Goal: Information Seeking & Learning: Learn about a topic

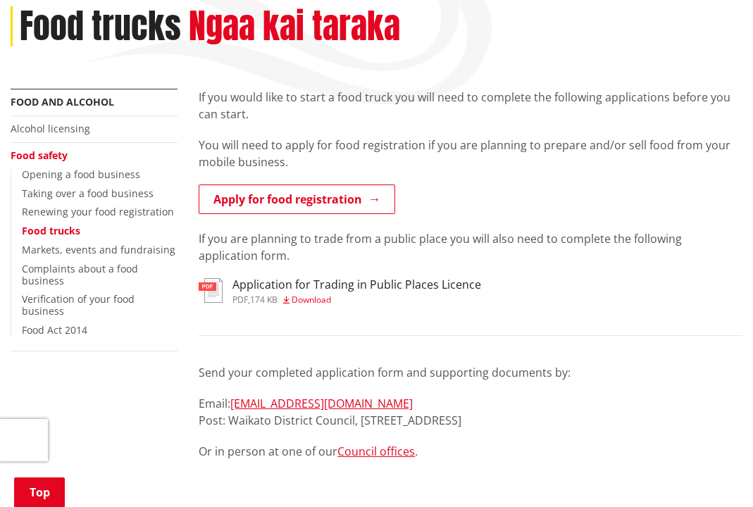
scroll to position [280, 0]
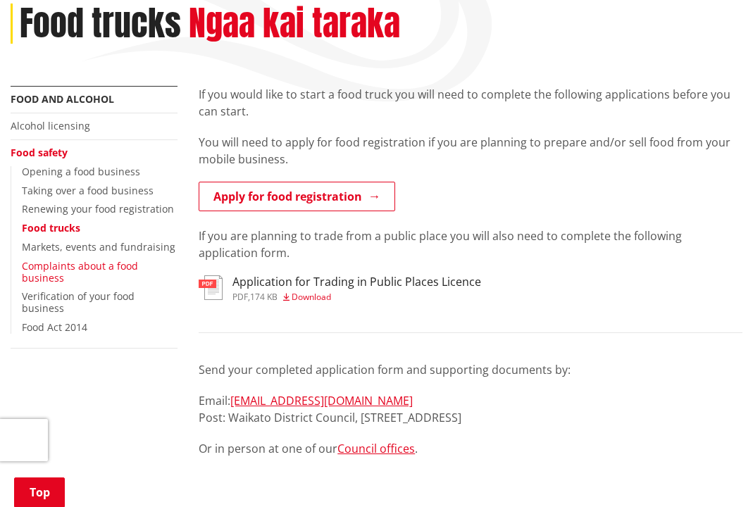
click at [117, 259] on link "Complaints about a food business" at bounding box center [80, 271] width 116 height 25
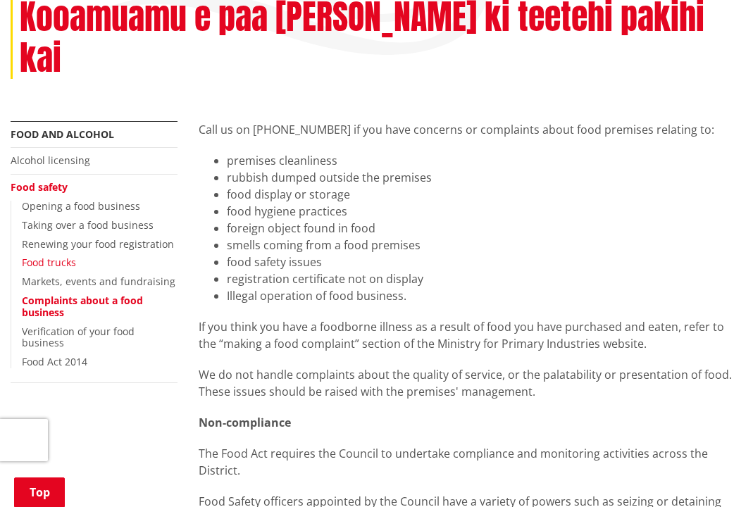
scroll to position [352, 0]
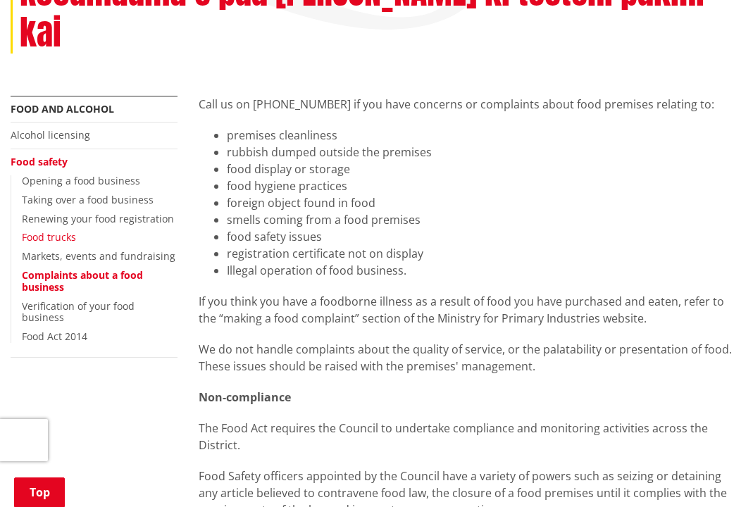
click at [66, 230] on link "Food trucks" at bounding box center [49, 236] width 54 height 13
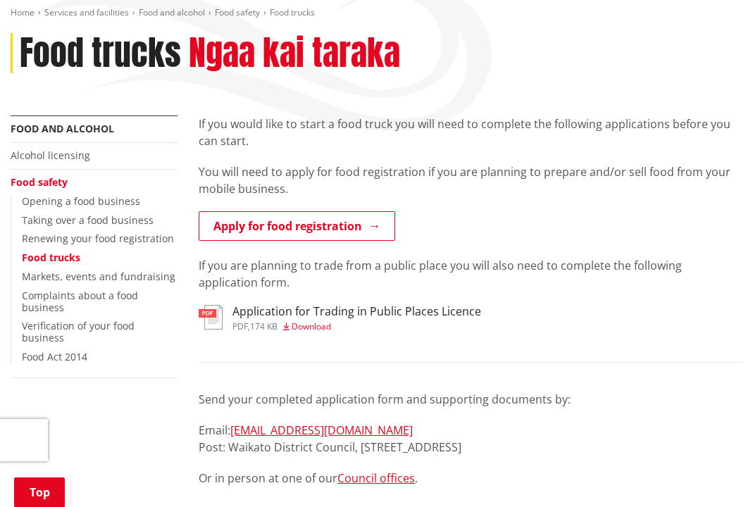
scroll to position [253, 0]
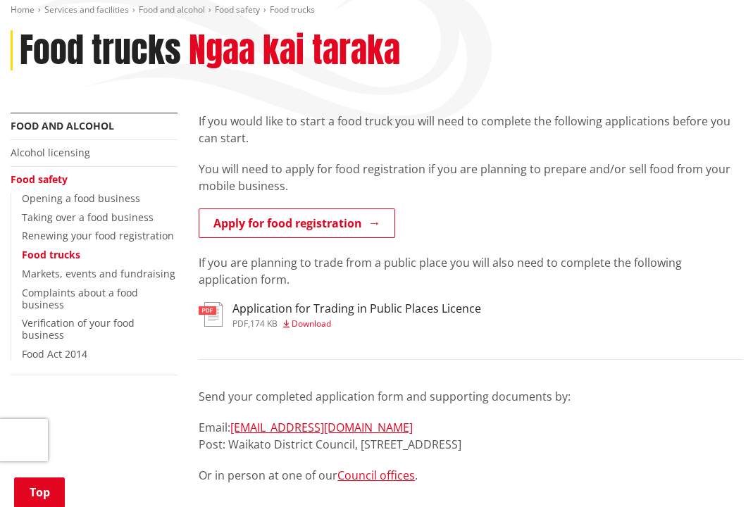
click at [341, 302] on h3 "Application for Trading in Public Places Licence" at bounding box center [356, 308] width 249 height 13
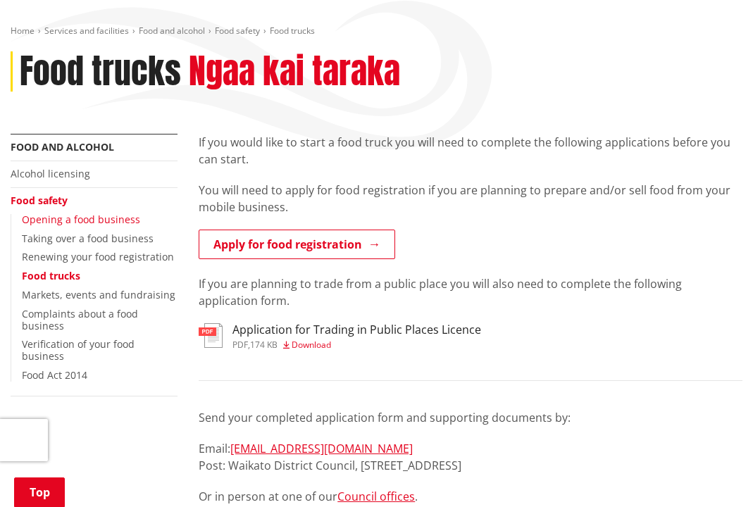
click at [99, 213] on link "Opening a food business" at bounding box center [81, 219] width 118 height 13
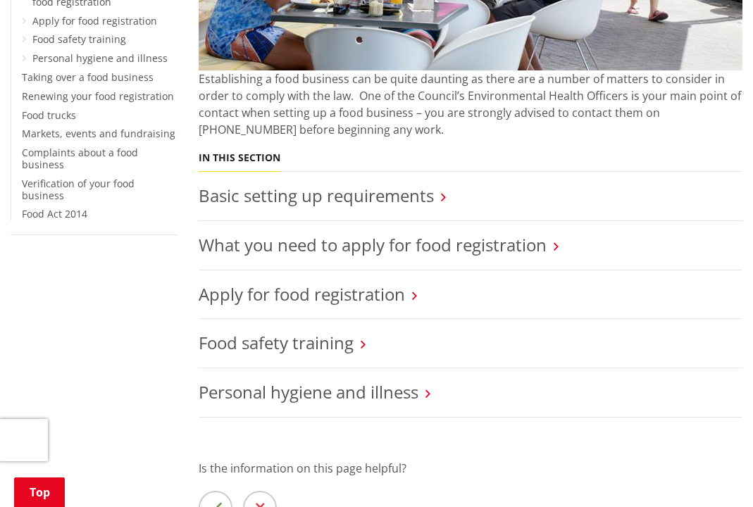
scroll to position [523, 0]
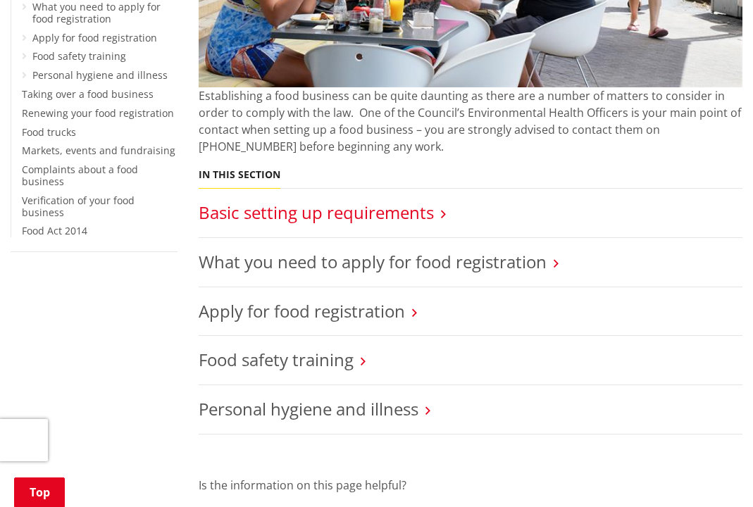
click at [287, 203] on link "Basic setting up requirements" at bounding box center [316, 212] width 235 height 23
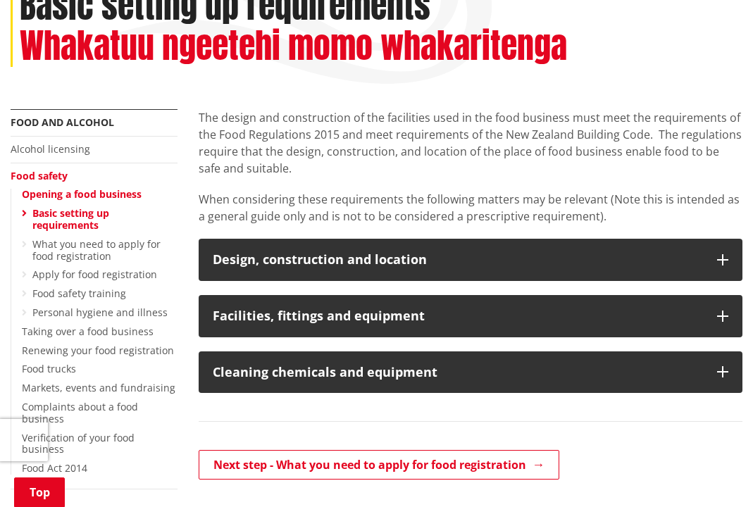
scroll to position [309, 0]
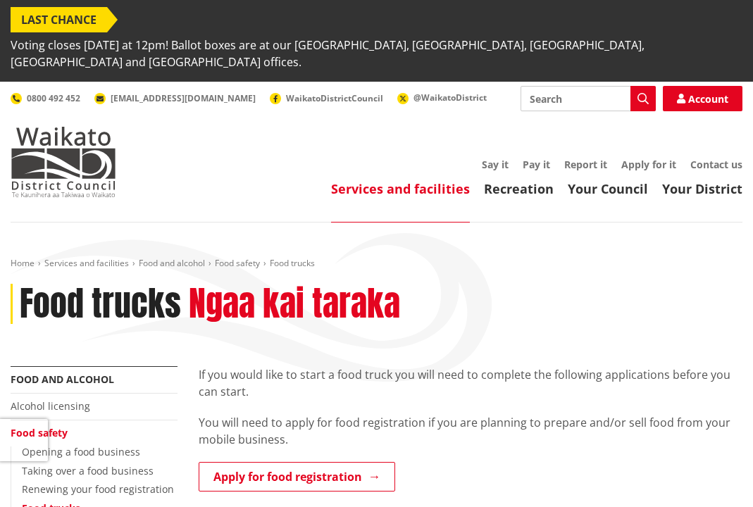
scroll to position [232, 0]
